Goal: Find specific page/section: Find specific page/section

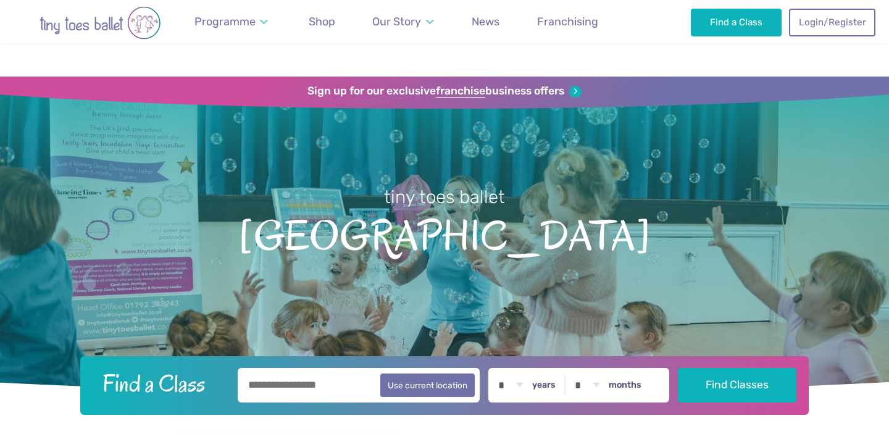
scroll to position [1734, 0]
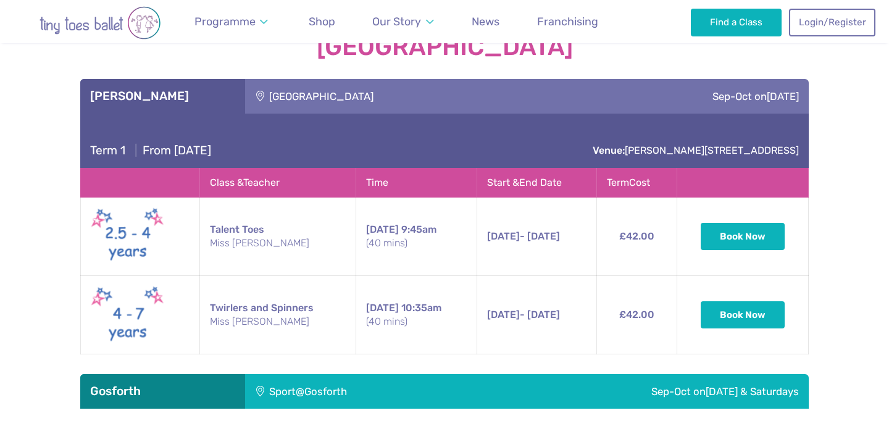
click at [82, 9] on img "Go to home page" at bounding box center [100, 22] width 173 height 33
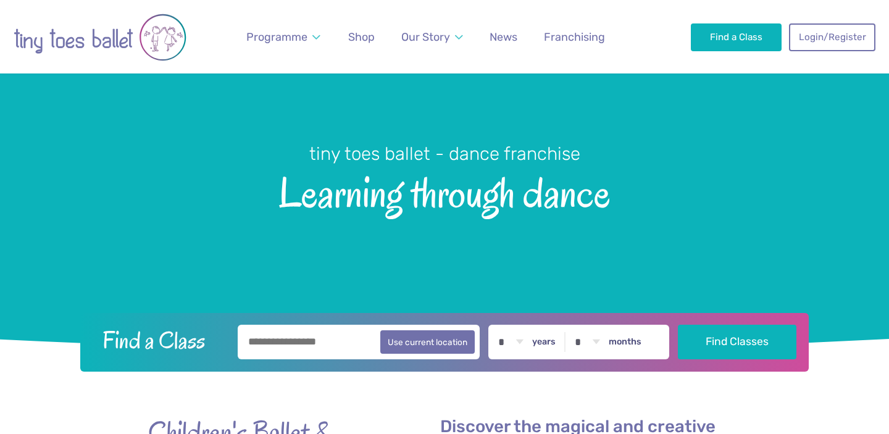
scroll to position [6, 0]
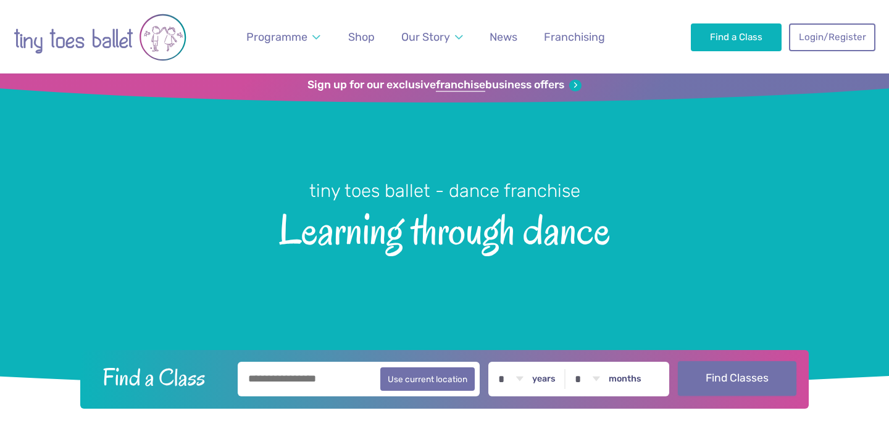
click at [718, 385] on button "Find Classes" at bounding box center [737, 378] width 119 height 35
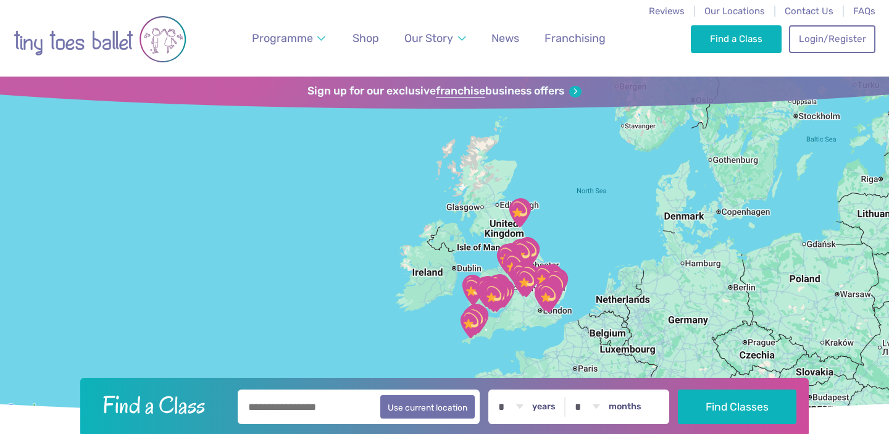
drag, startPoint x: 721, startPoint y: 185, endPoint x: 603, endPoint y: 225, distance: 125.2
click at [603, 225] on div at bounding box center [444, 247] width 889 height 341
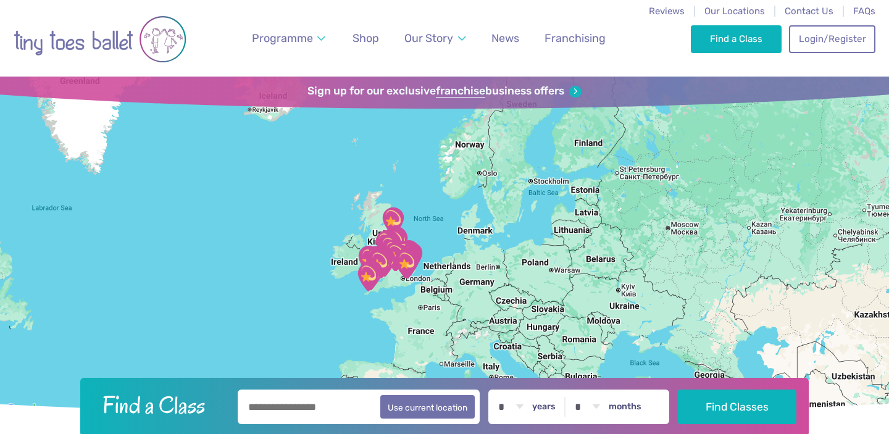
drag, startPoint x: 387, startPoint y: 290, endPoint x: 238, endPoint y: 296, distance: 149.6
click at [238, 296] on div at bounding box center [444, 247] width 889 height 341
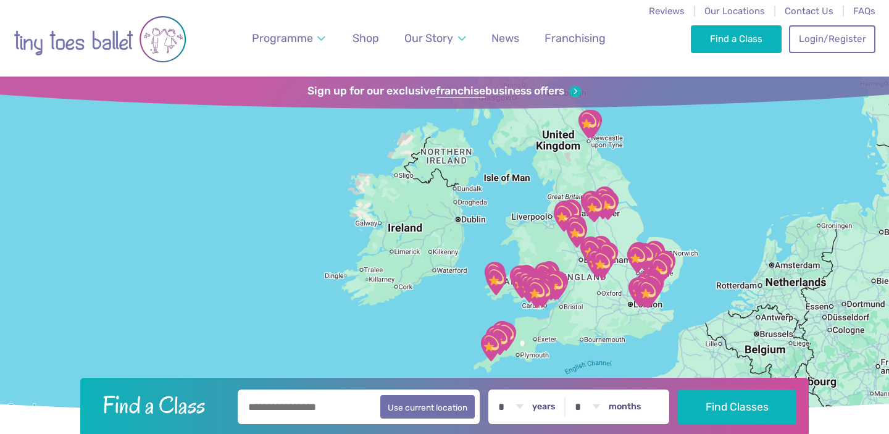
drag, startPoint x: 372, startPoint y: 283, endPoint x: 103, endPoint y: 316, distance: 271.2
click at [103, 316] on div at bounding box center [444, 247] width 889 height 341
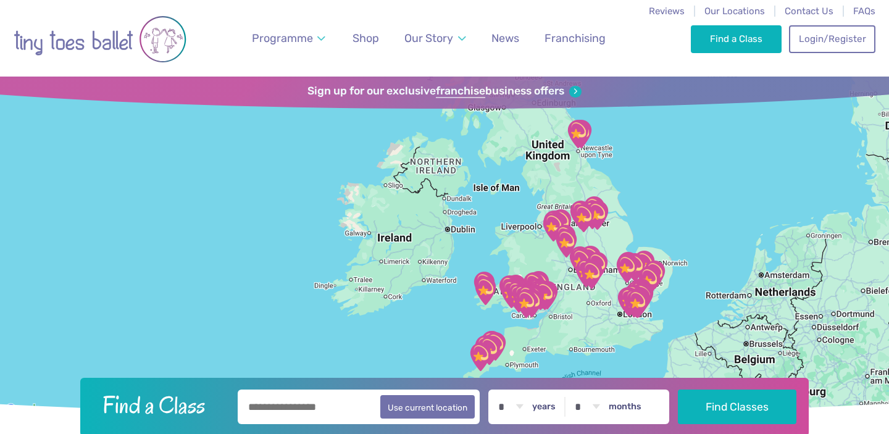
drag, startPoint x: 724, startPoint y: 199, endPoint x: 712, endPoint y: 210, distance: 16.2
click at [712, 210] on div at bounding box center [444, 247] width 889 height 341
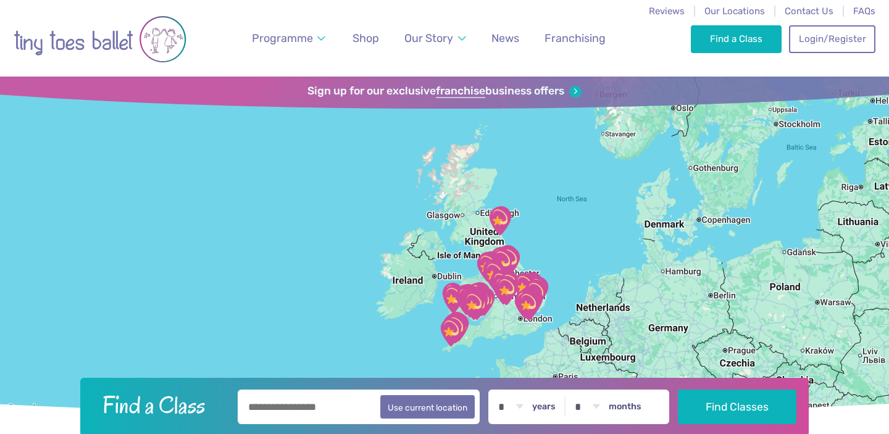
drag, startPoint x: 715, startPoint y: 204, endPoint x: 573, endPoint y: 261, distance: 152.8
click at [573, 261] on div at bounding box center [444, 247] width 889 height 341
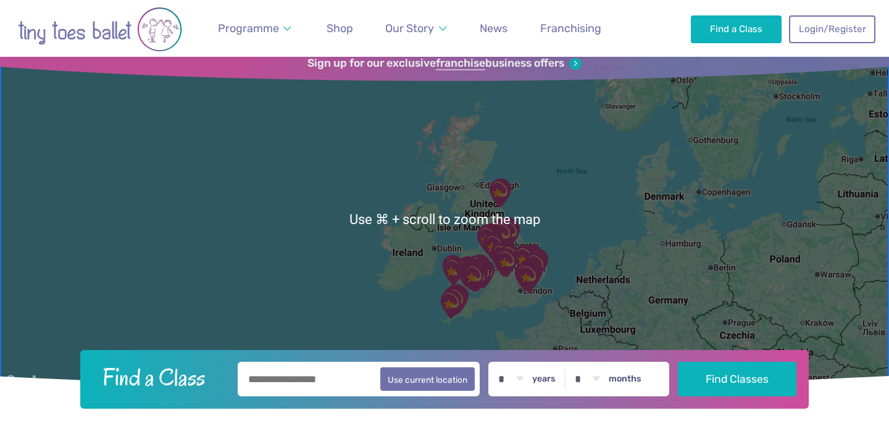
scroll to position [23, 0]
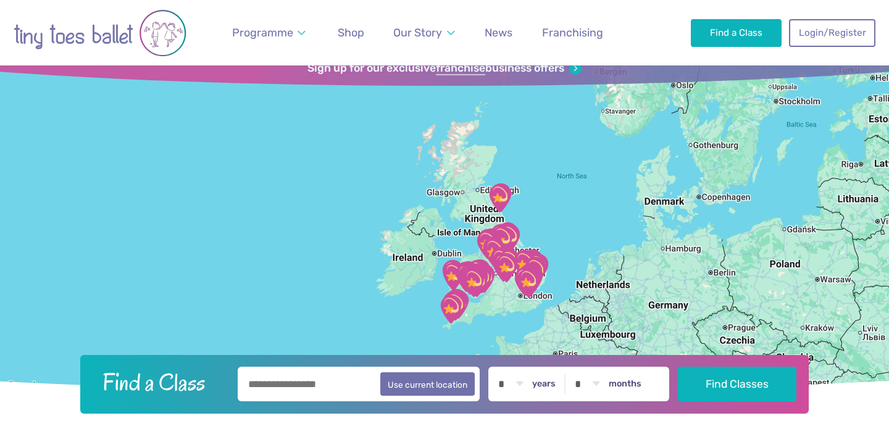
click at [440, 222] on div at bounding box center [444, 224] width 889 height 341
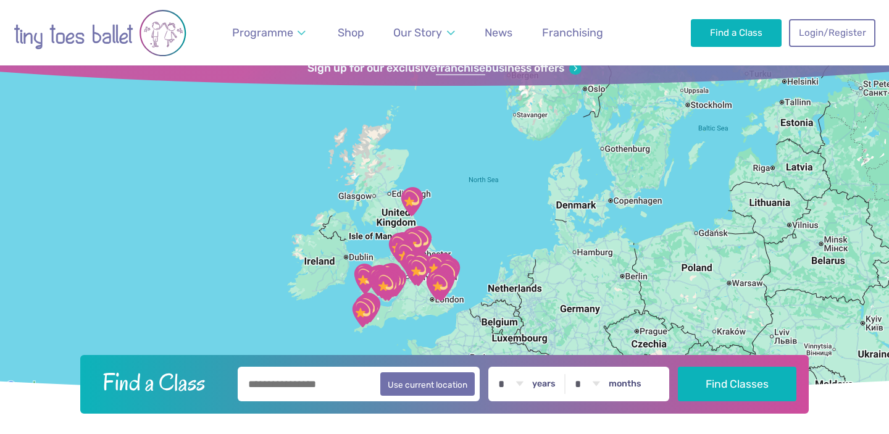
drag, startPoint x: 435, startPoint y: 225, endPoint x: 343, endPoint y: 228, distance: 92.1
click at [343, 228] on div at bounding box center [444, 224] width 889 height 341
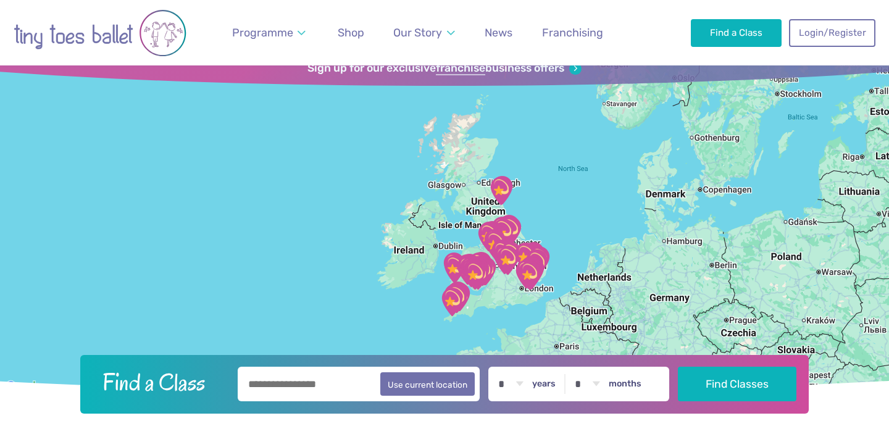
drag, startPoint x: 405, startPoint y: 222, endPoint x: 498, endPoint y: 212, distance: 93.8
click at [498, 212] on div at bounding box center [444, 224] width 889 height 341
